Goal: Task Accomplishment & Management: Manage account settings

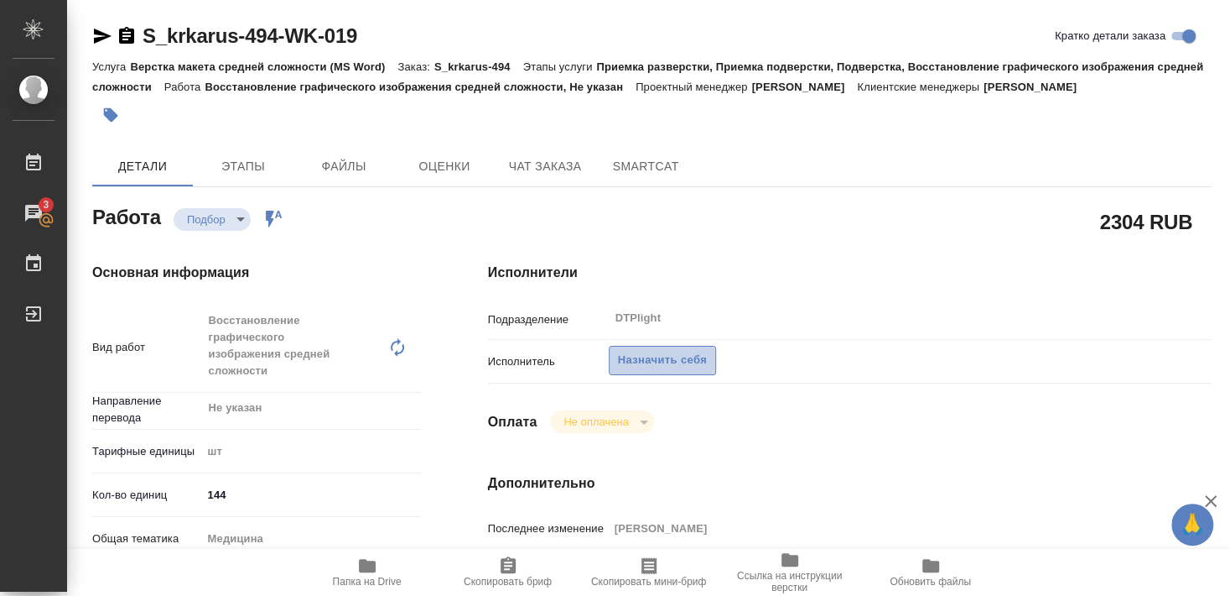
click at [651, 351] on span "Назначить себя" at bounding box center [662, 360] width 89 height 19
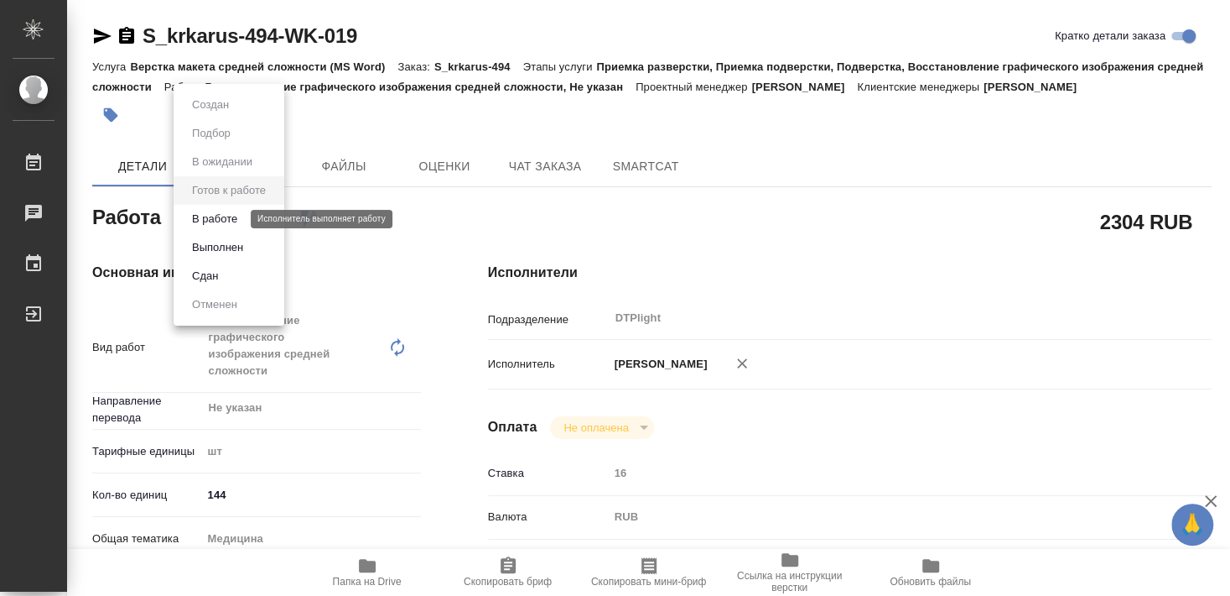
click at [225, 222] on button "В работе" at bounding box center [214, 219] width 55 height 18
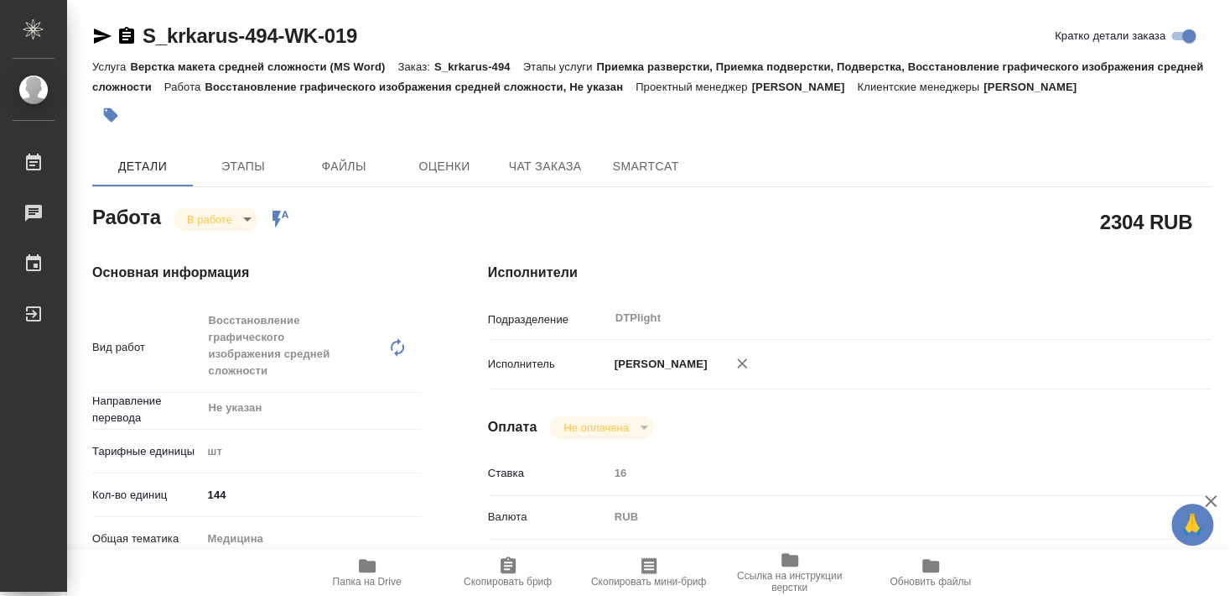
type textarea "x"
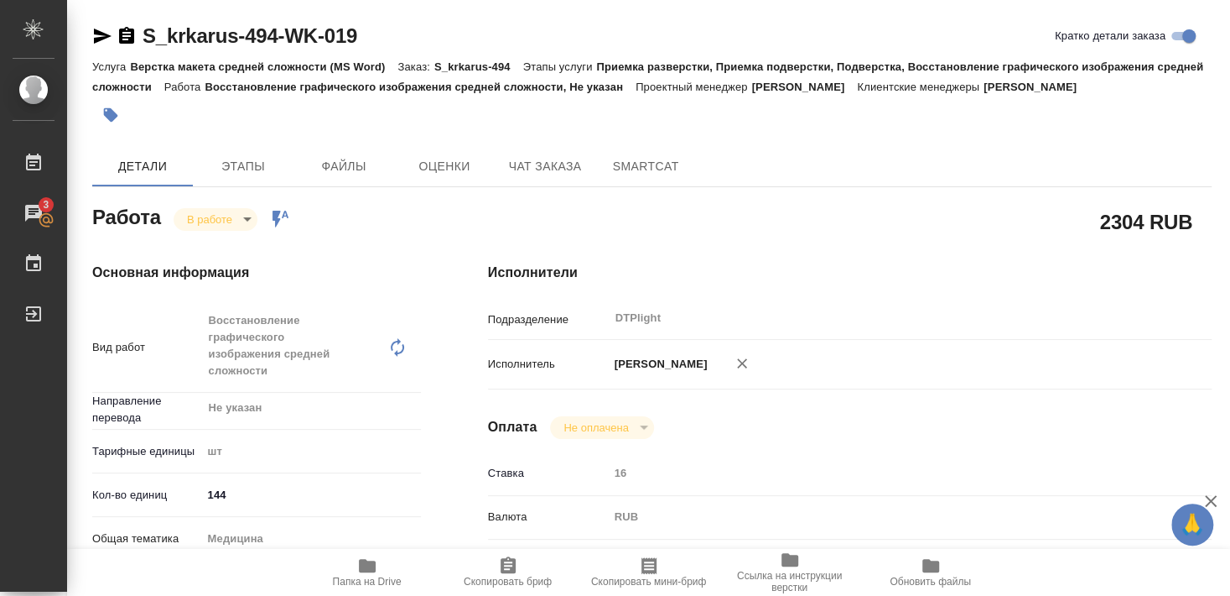
type textarea "x"
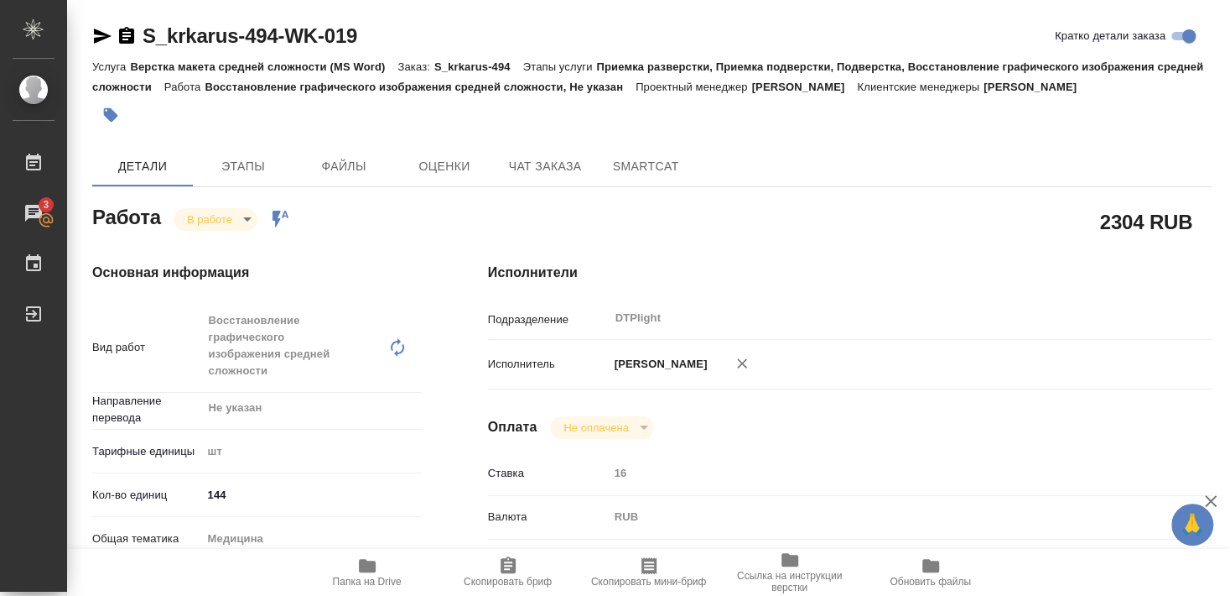
type textarea "x"
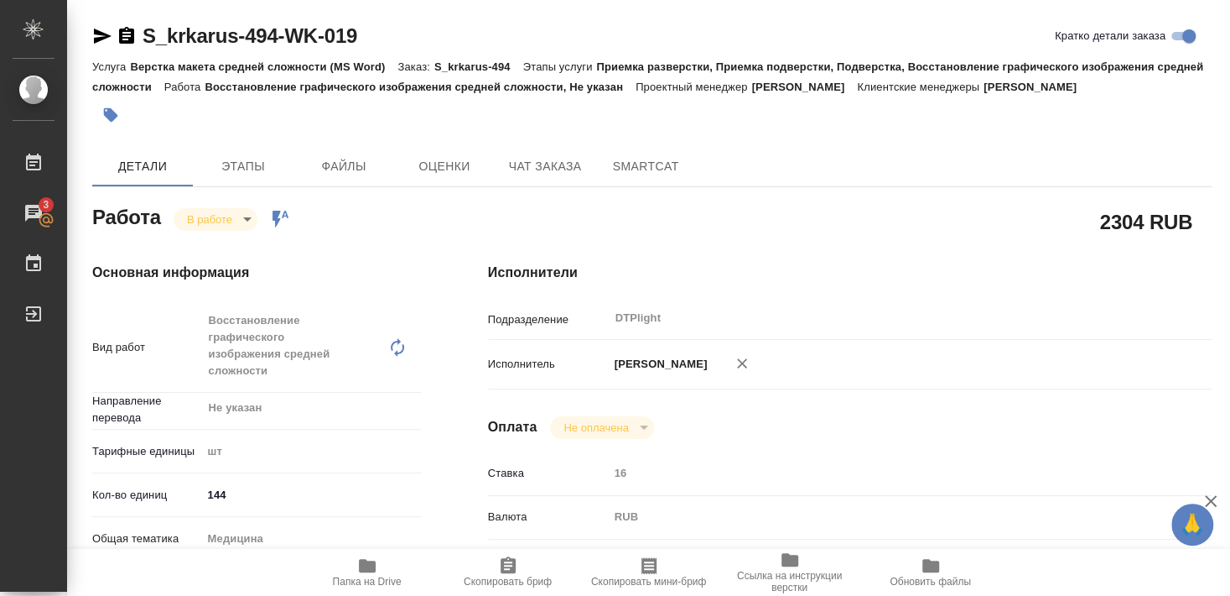
click at [247, 166] on span "Этапы" at bounding box center [243, 166] width 81 height 21
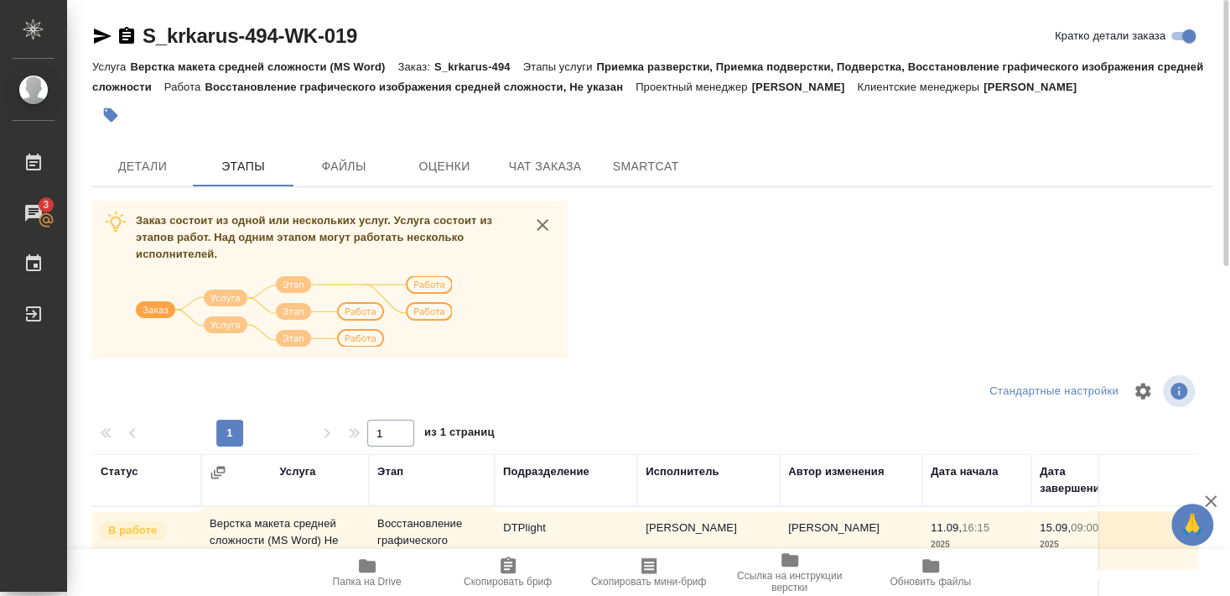
click at [223, 304] on img at bounding box center [294, 311] width 316 height 70
click at [292, 310] on img at bounding box center [294, 311] width 316 height 70
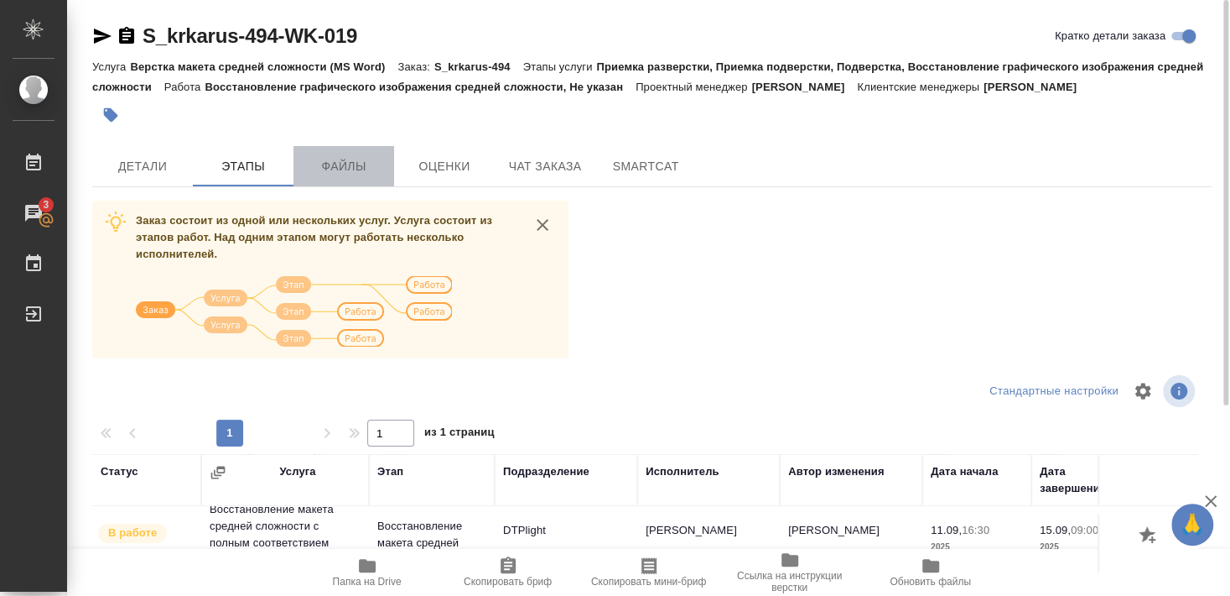
click at [348, 162] on span "Файлы" at bounding box center [344, 166] width 81 height 21
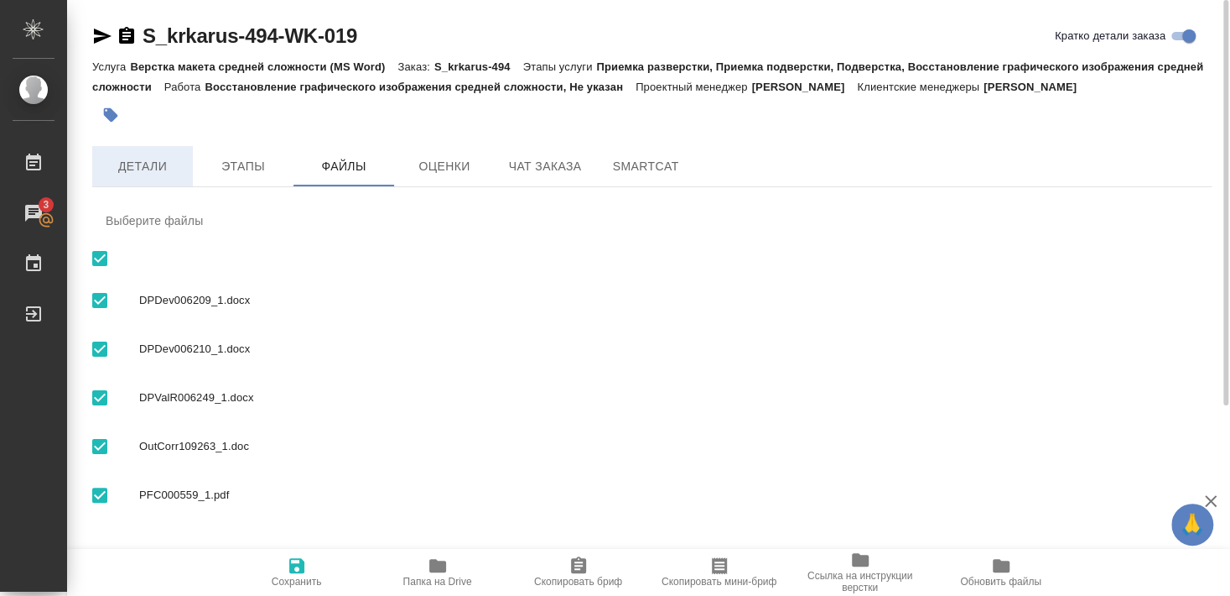
click at [139, 167] on span "Детали" at bounding box center [142, 166] width 81 height 21
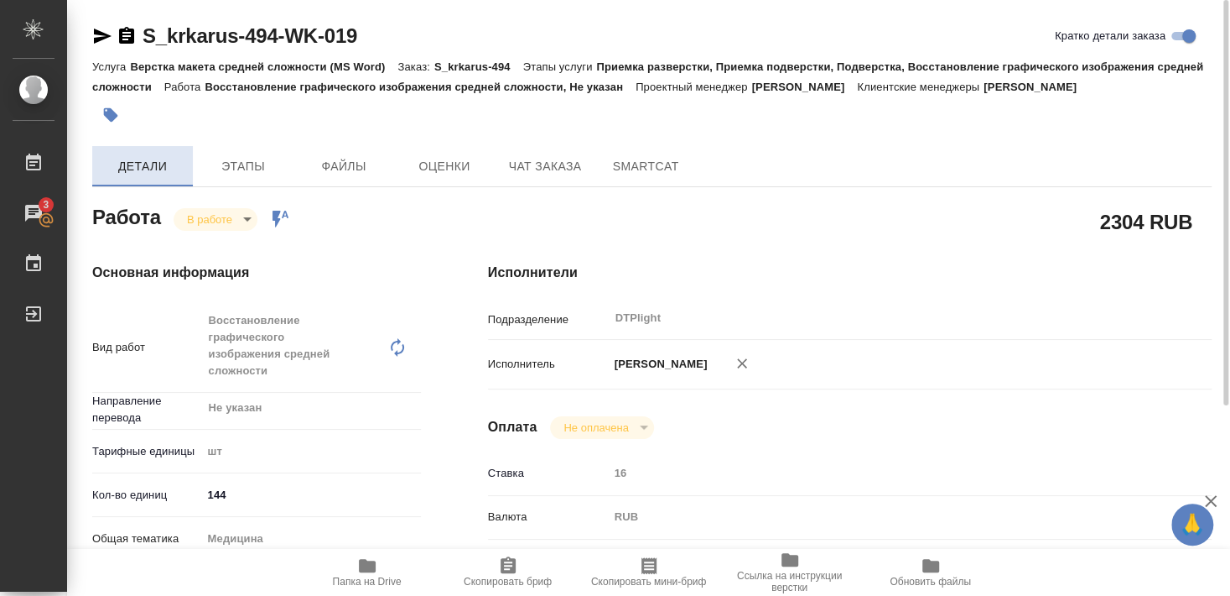
type textarea "x"
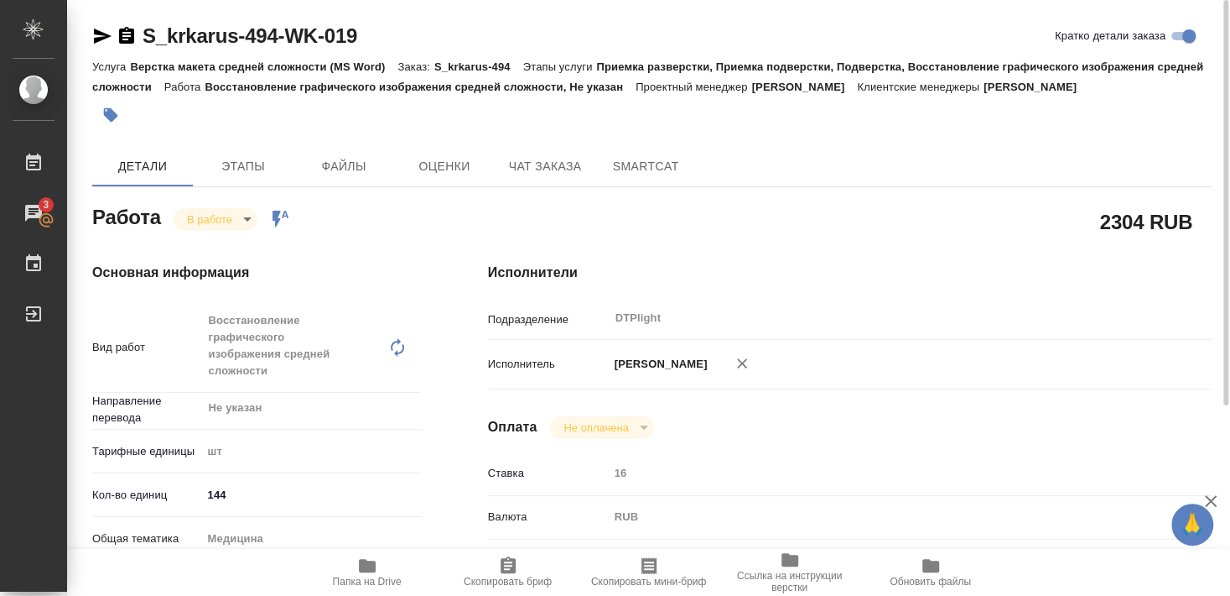
type textarea "x"
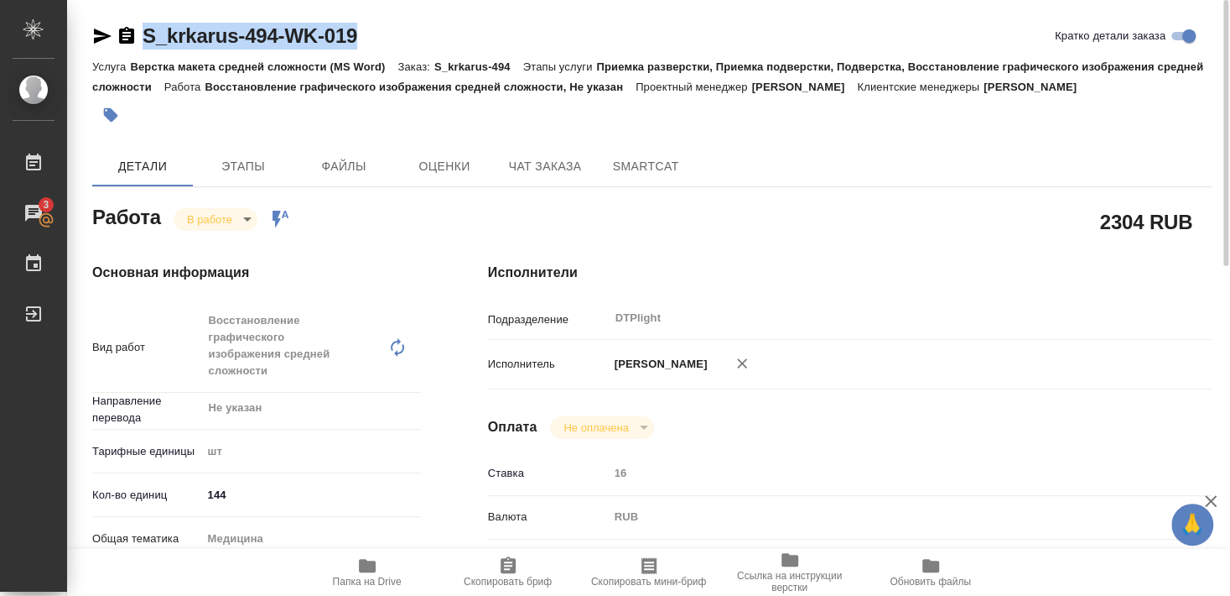
drag, startPoint x: 140, startPoint y: 49, endPoint x: 365, endPoint y: 41, distance: 224.9
click at [365, 41] on div "S_krkarus-494-WK-019 Кратко детали заказа" at bounding box center [652, 36] width 1120 height 27
copy link "S_krkarus-494-WK-019"
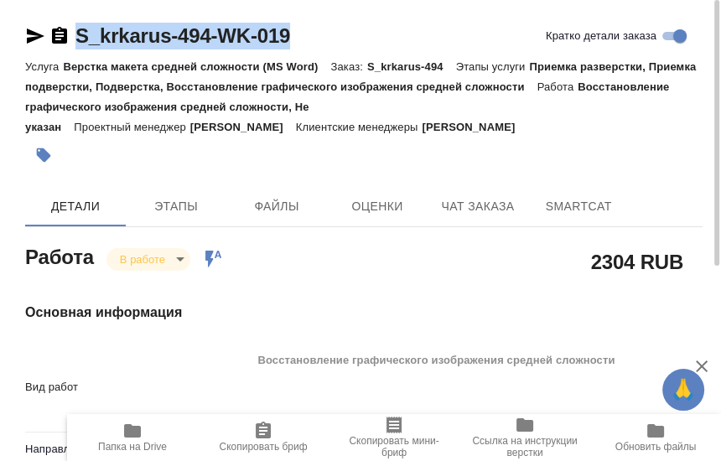
type textarea "x"
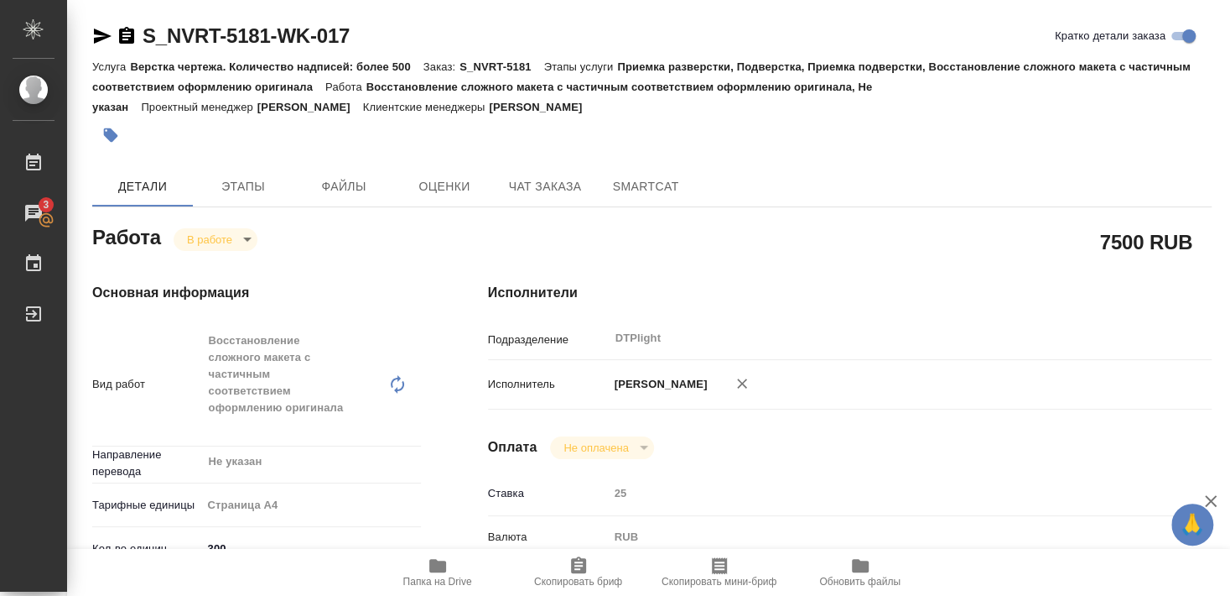
scroll to position [362, 0]
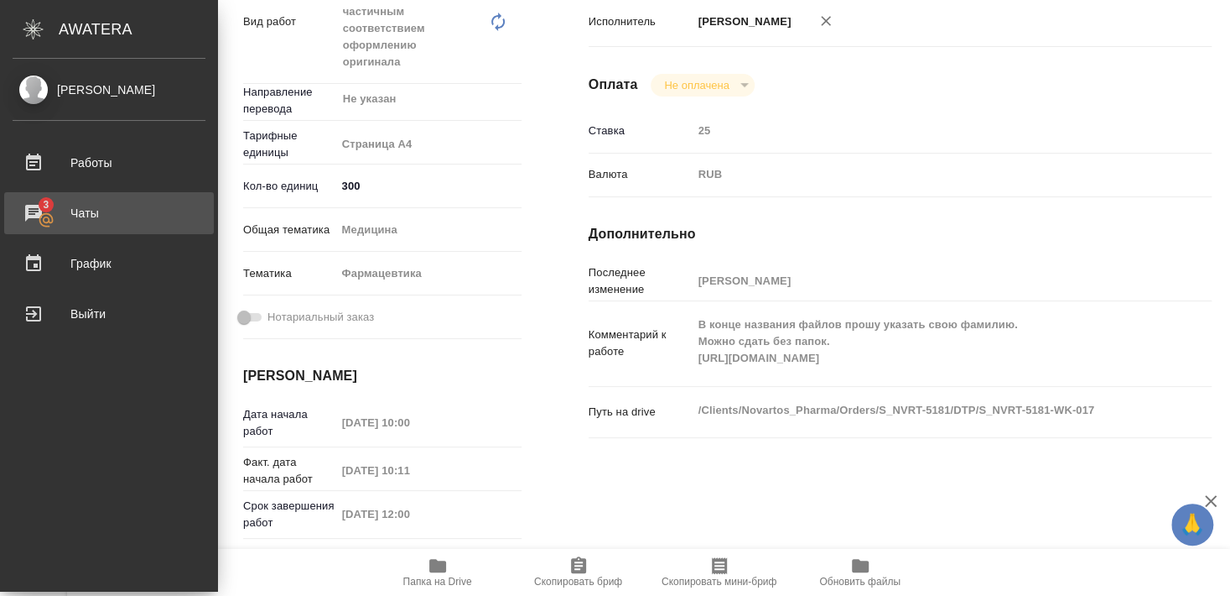
click at [96, 207] on div "Чаты" at bounding box center [109, 212] width 193 height 25
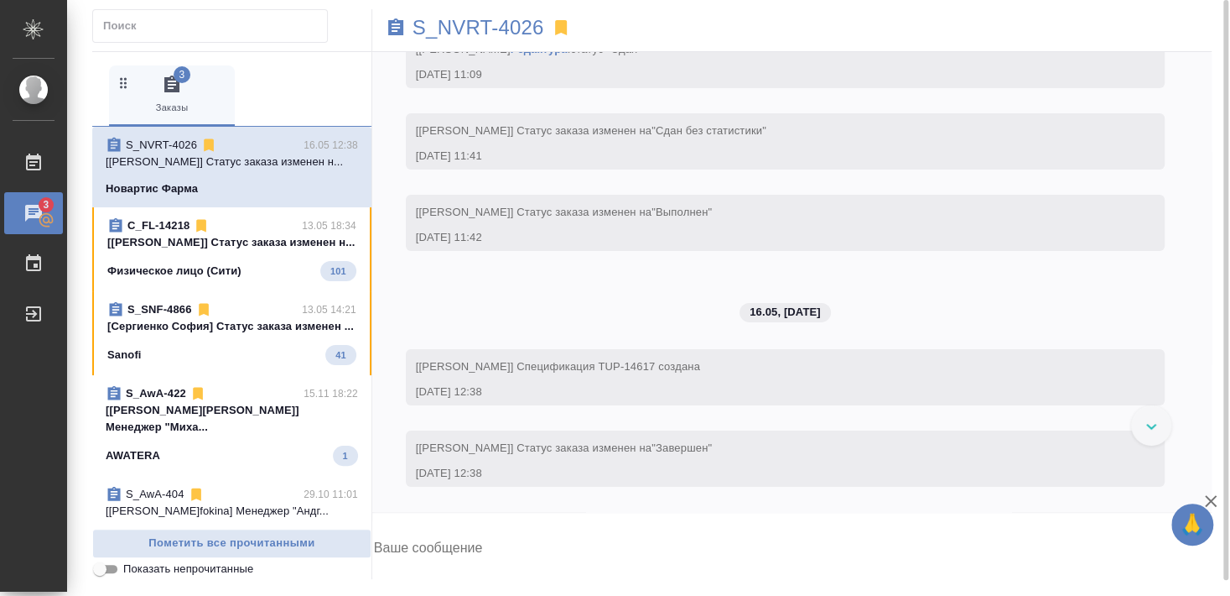
scroll to position [22192, 0]
